Goal: Information Seeking & Learning: Compare options

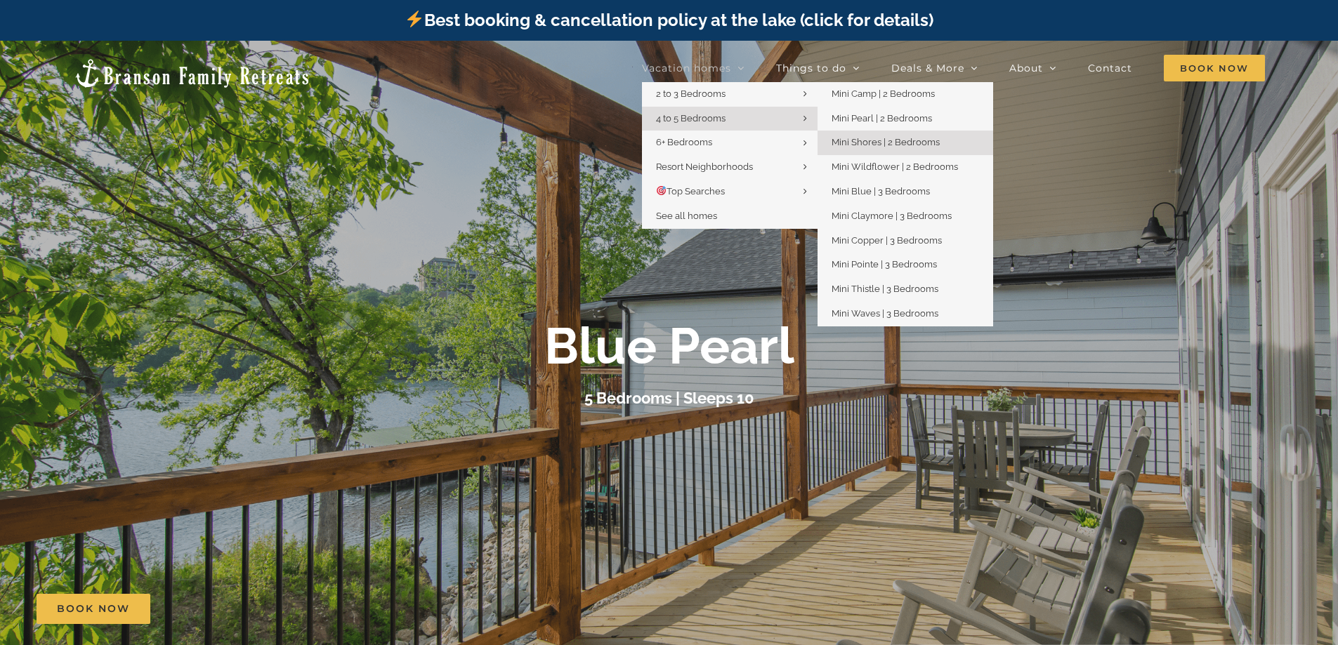
click at [860, 138] on span "Mini Shores | 2 Bedrooms" at bounding box center [885, 142] width 108 height 11
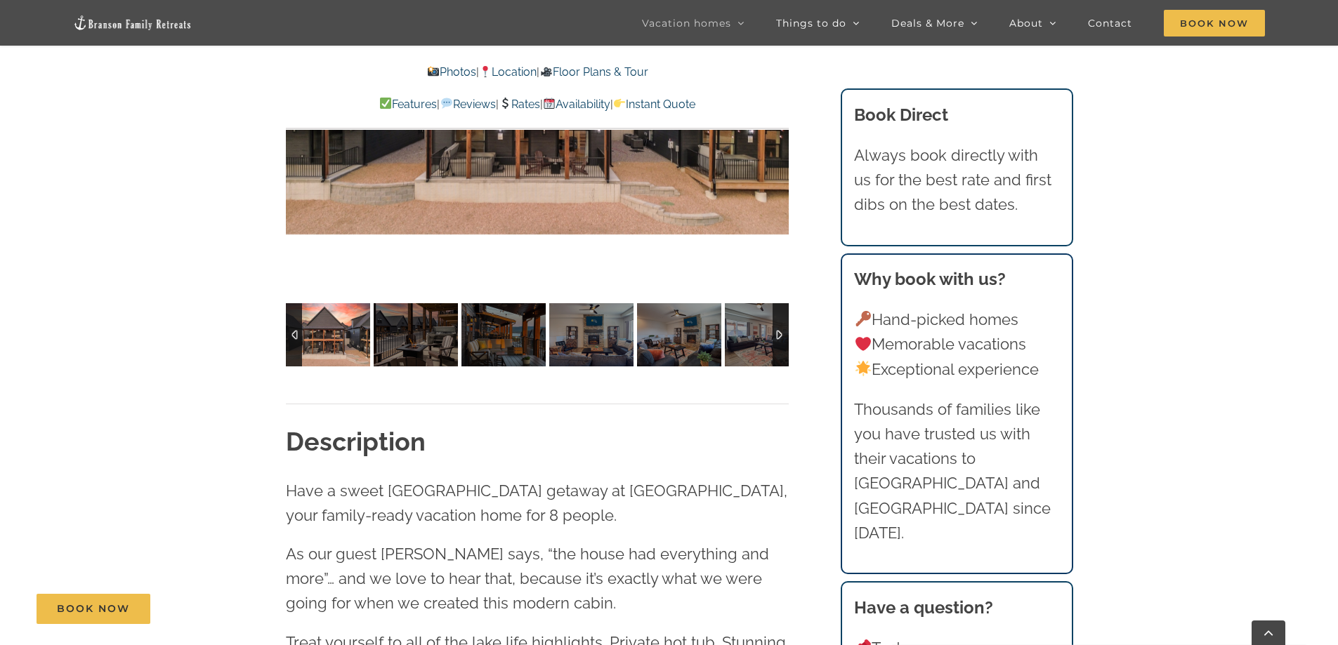
scroll to position [772, 0]
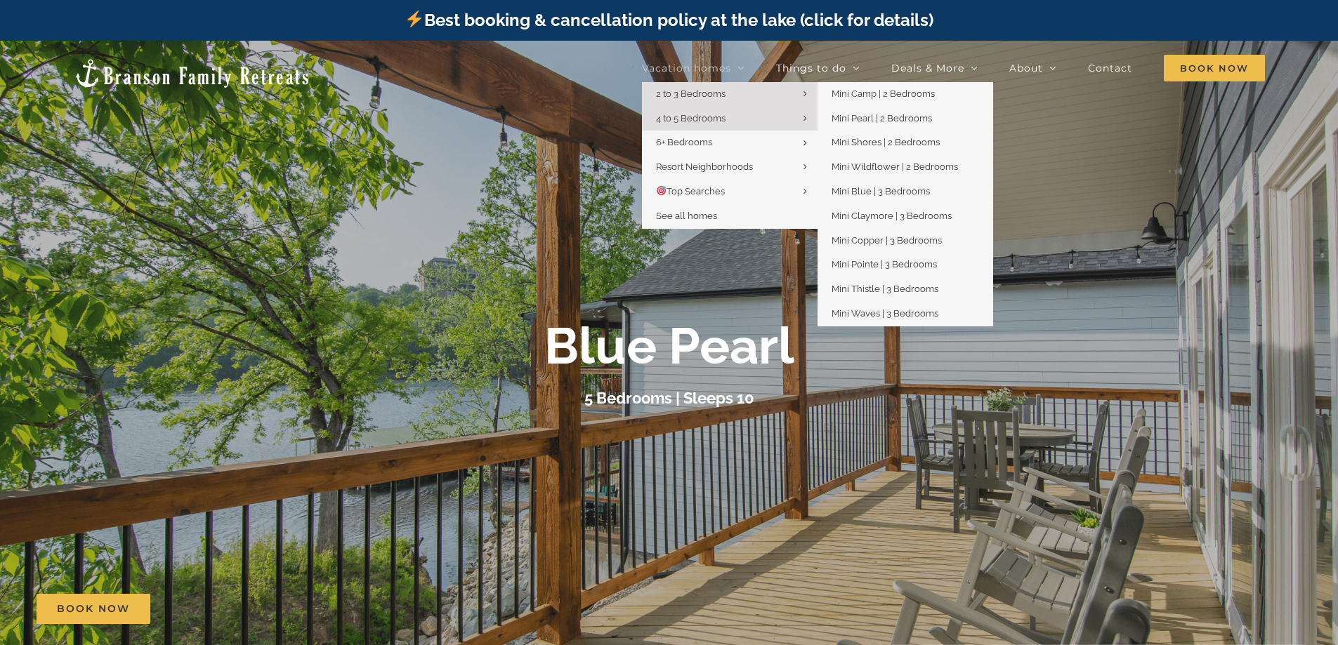
click at [667, 90] on span "2 to 3 Bedrooms" at bounding box center [691, 93] width 70 height 11
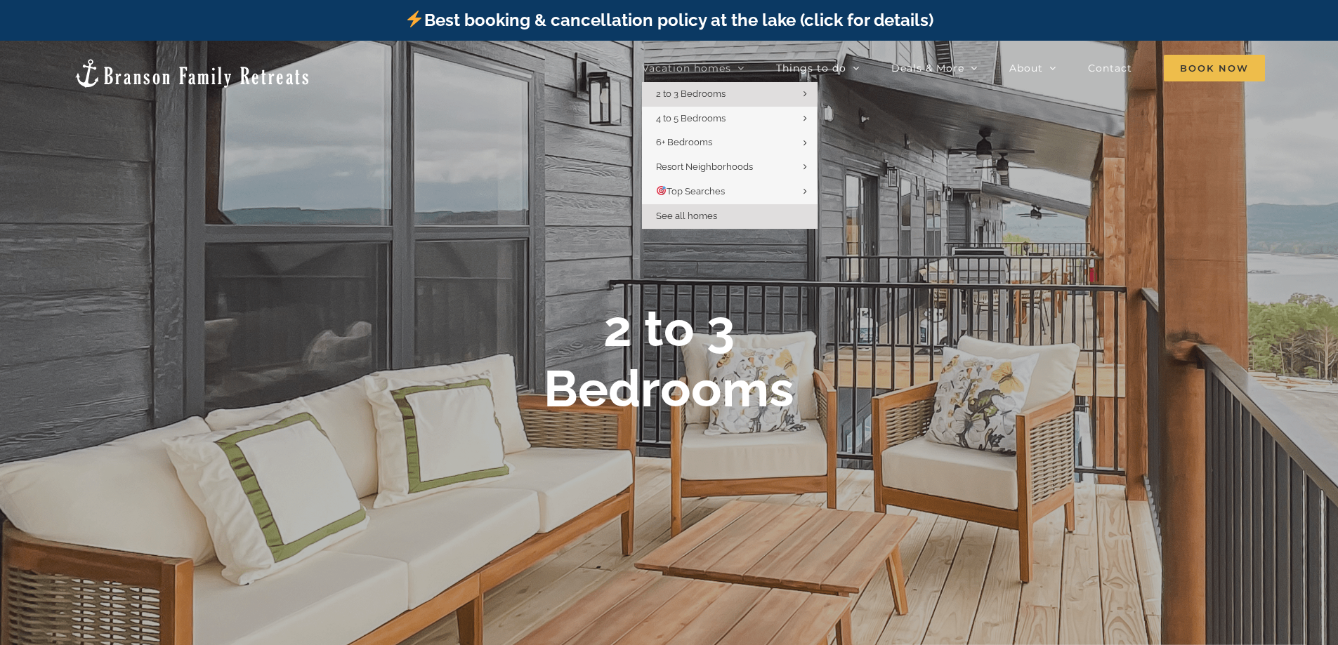
click at [678, 213] on span "See all homes" at bounding box center [686, 216] width 61 height 11
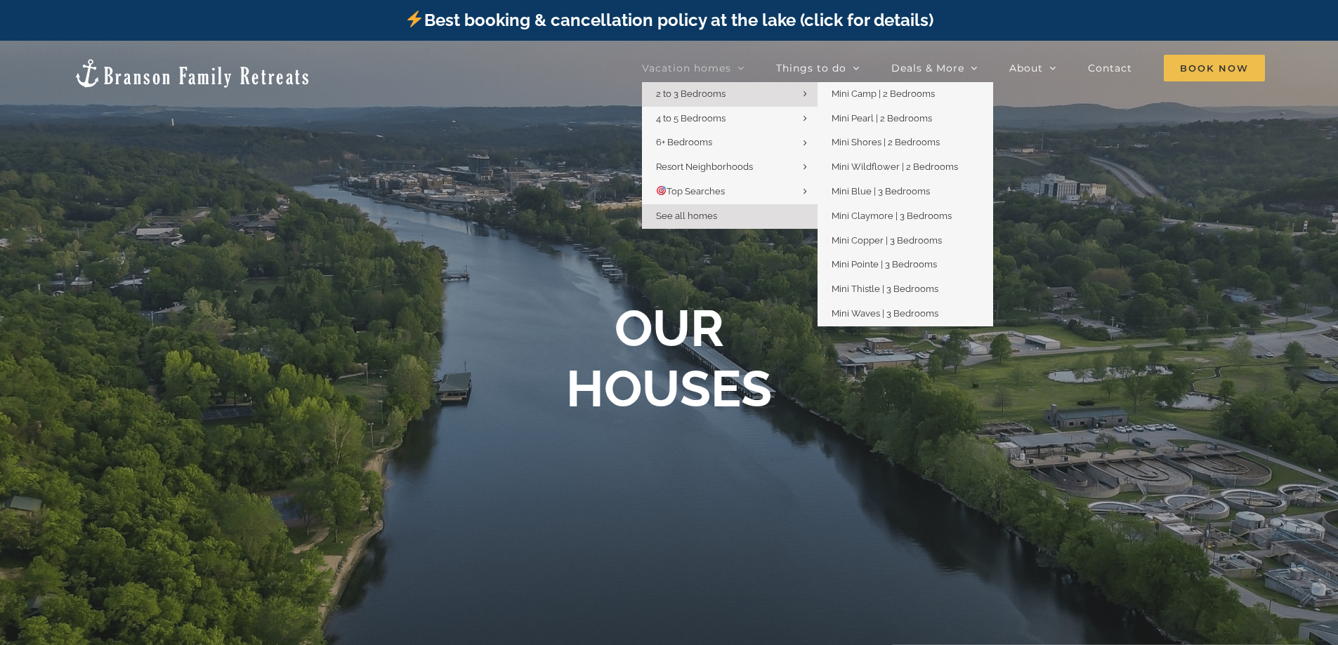
click at [701, 93] on span "2 to 3 Bedrooms" at bounding box center [691, 93] width 70 height 11
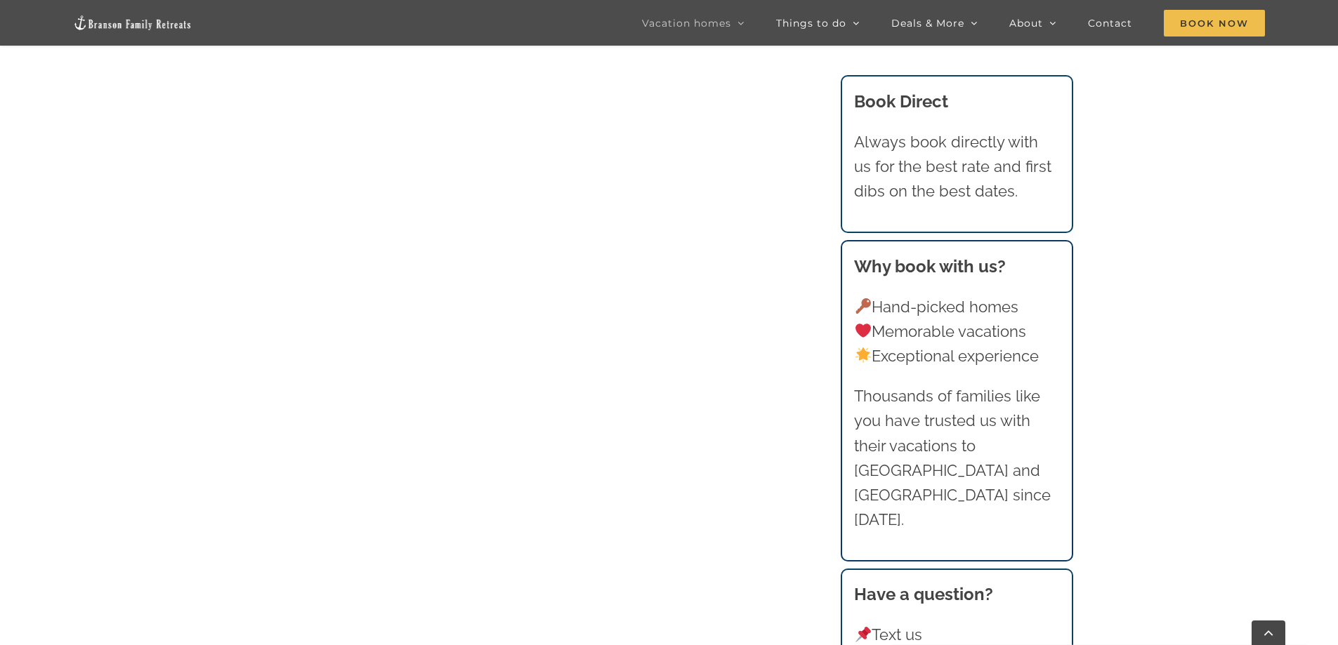
scroll to position [1545, 0]
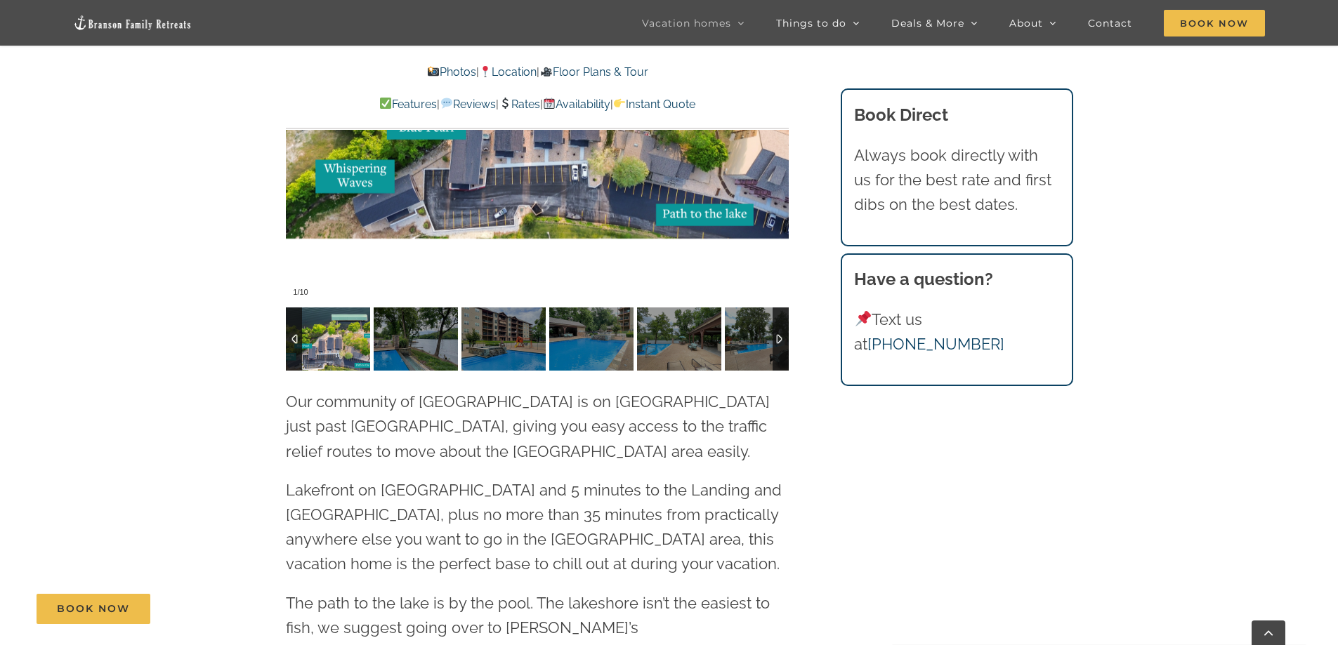
scroll to position [3230, 0]
